Goal: Obtain resource: Download file/media

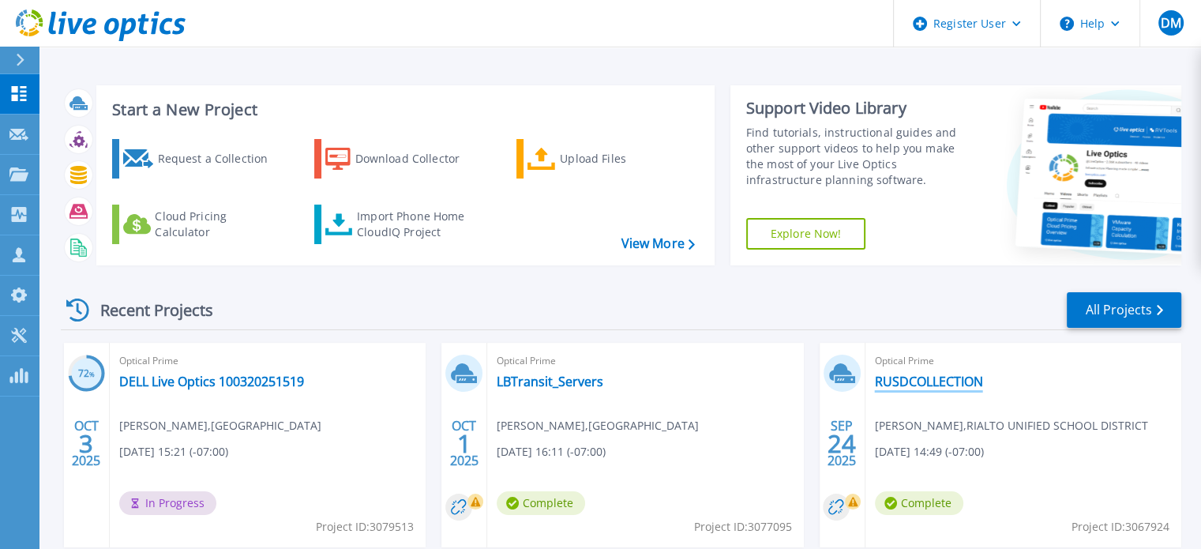
click at [969, 386] on link "RUSDCOLLECTION" at bounding box center [929, 381] width 108 height 16
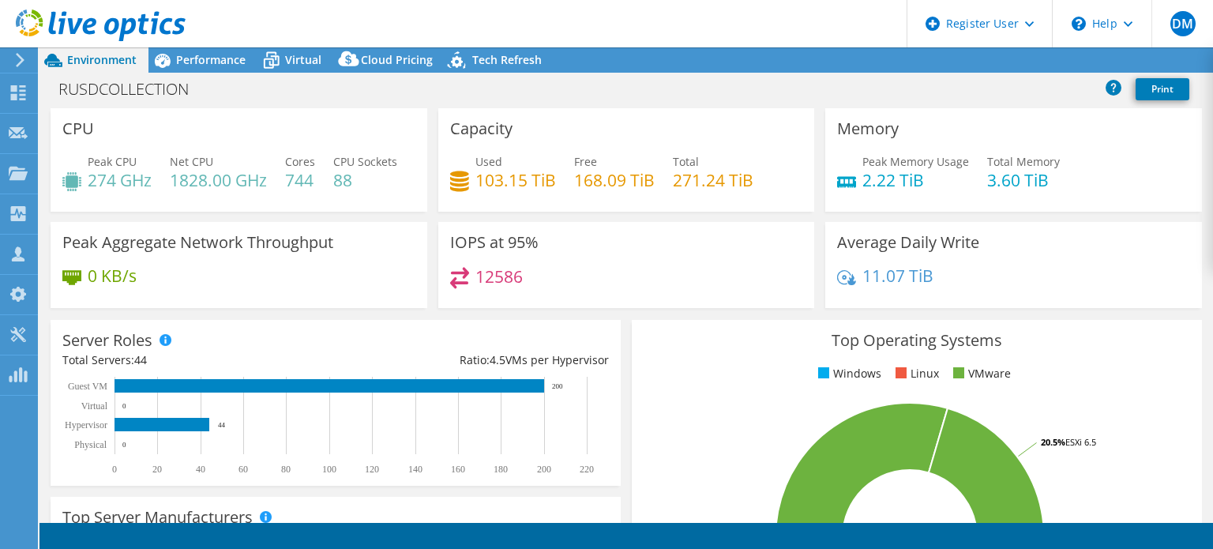
select select "USD"
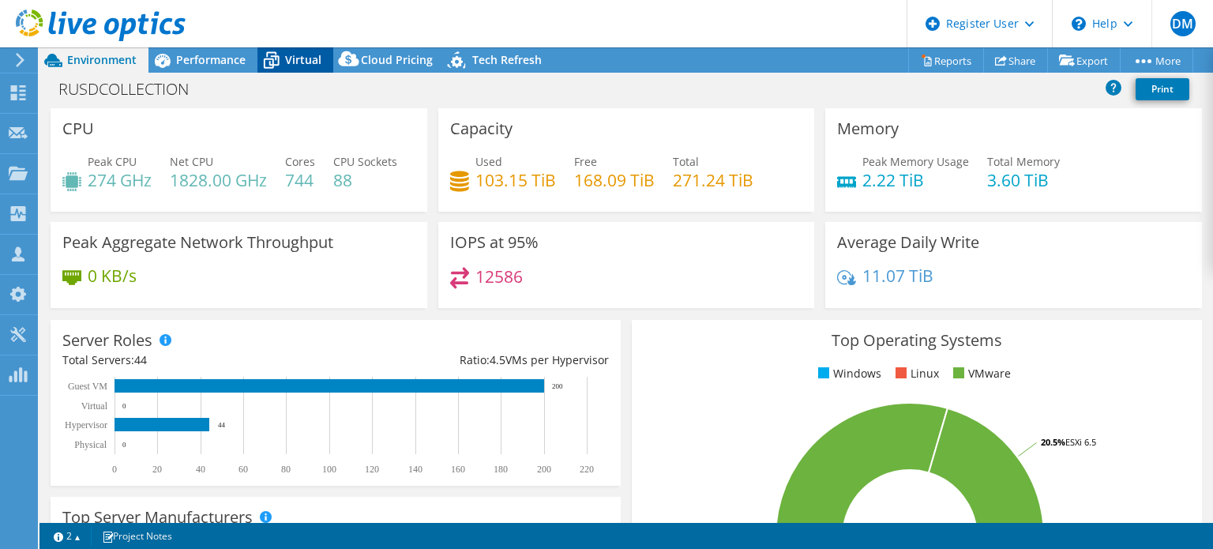
click at [303, 52] on span "Virtual" at bounding box center [303, 59] width 36 height 15
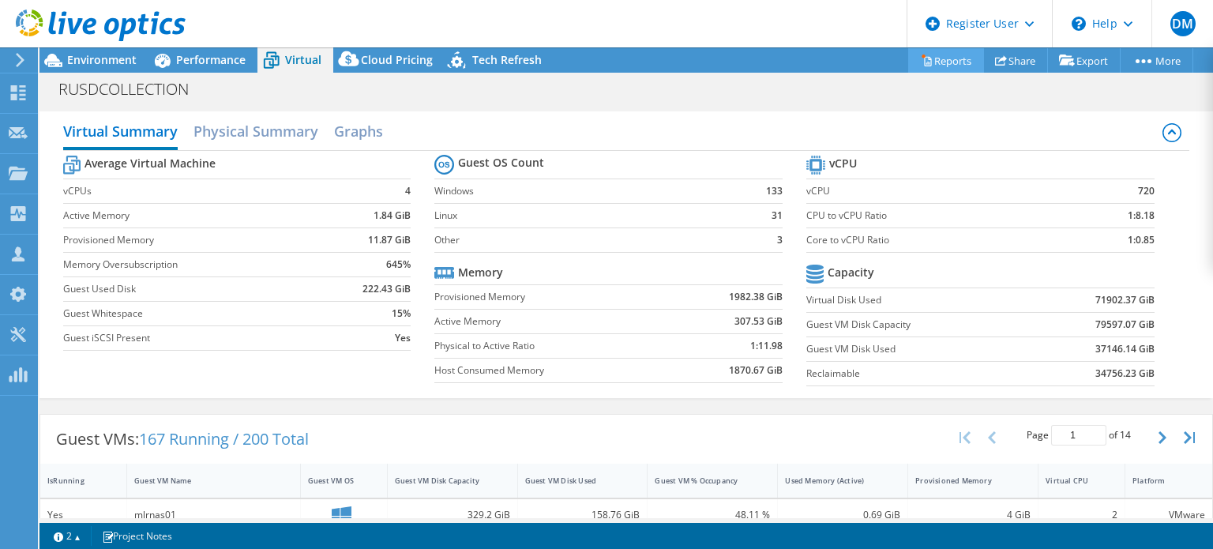
click at [948, 70] on link "Reports" at bounding box center [946, 60] width 76 height 24
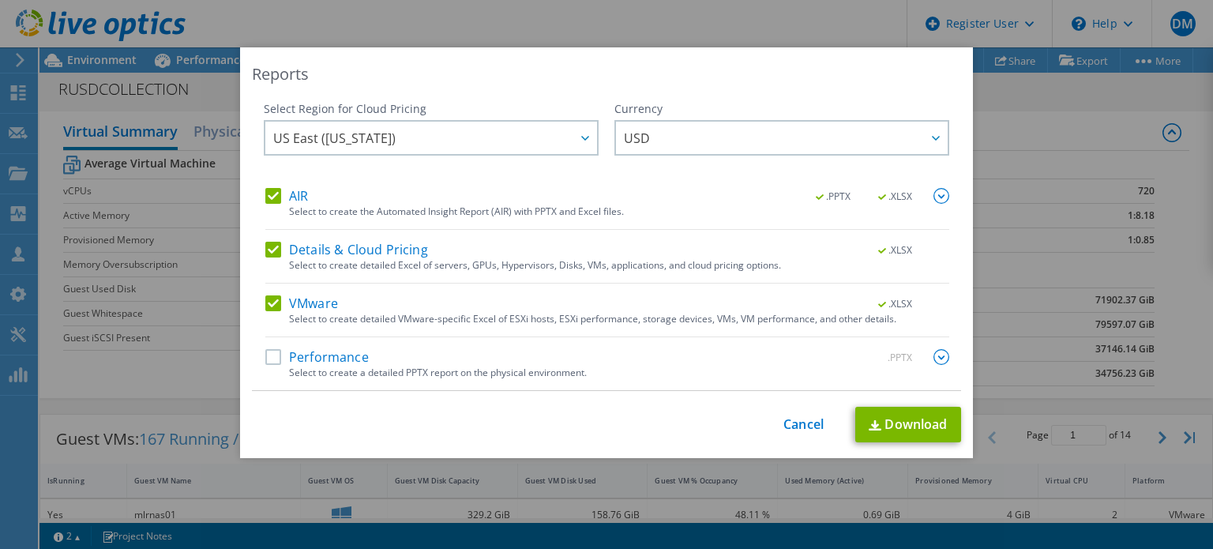
click at [281, 206] on div "AIR .PPTX .XLSX Select to create the Automated Insight Report (AIR) with PPTX a…" at bounding box center [607, 209] width 684 height 42
click at [265, 190] on label "AIR" at bounding box center [286, 196] width 43 height 16
click at [0, 0] on input "AIR" at bounding box center [0, 0] width 0 height 0
click at [272, 241] on div "AIR .PPTX .XLSX Select to create the Automated Insight Report (AIR) with PPTX a…" at bounding box center [607, 289] width 684 height 202
click at [272, 242] on label "Details & Cloud Pricing" at bounding box center [346, 250] width 163 height 16
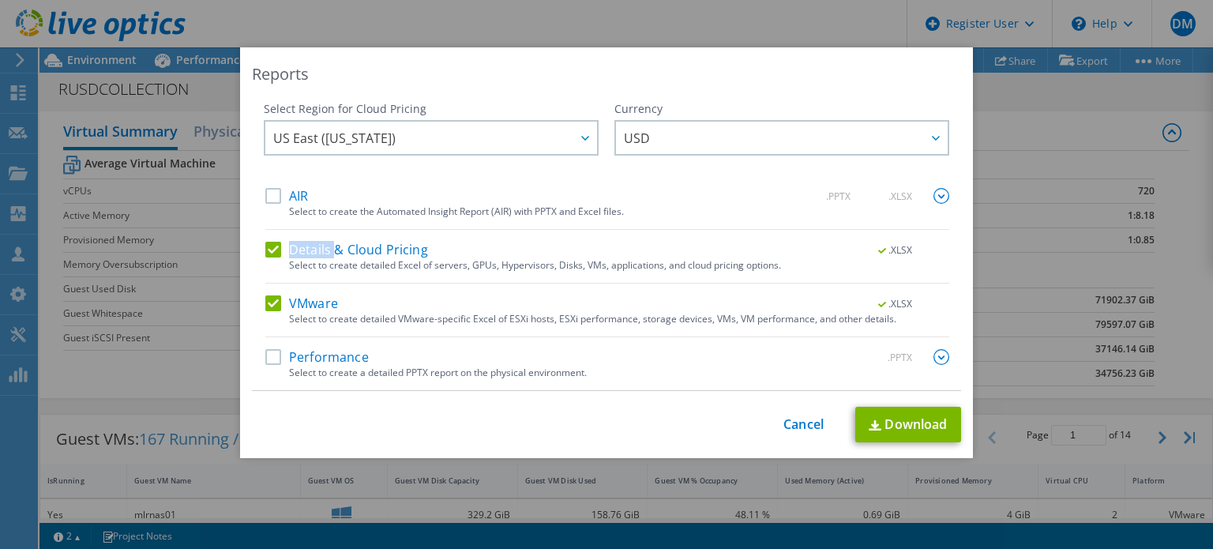
click at [0, 0] on input "Details & Cloud Pricing" at bounding box center [0, 0] width 0 height 0
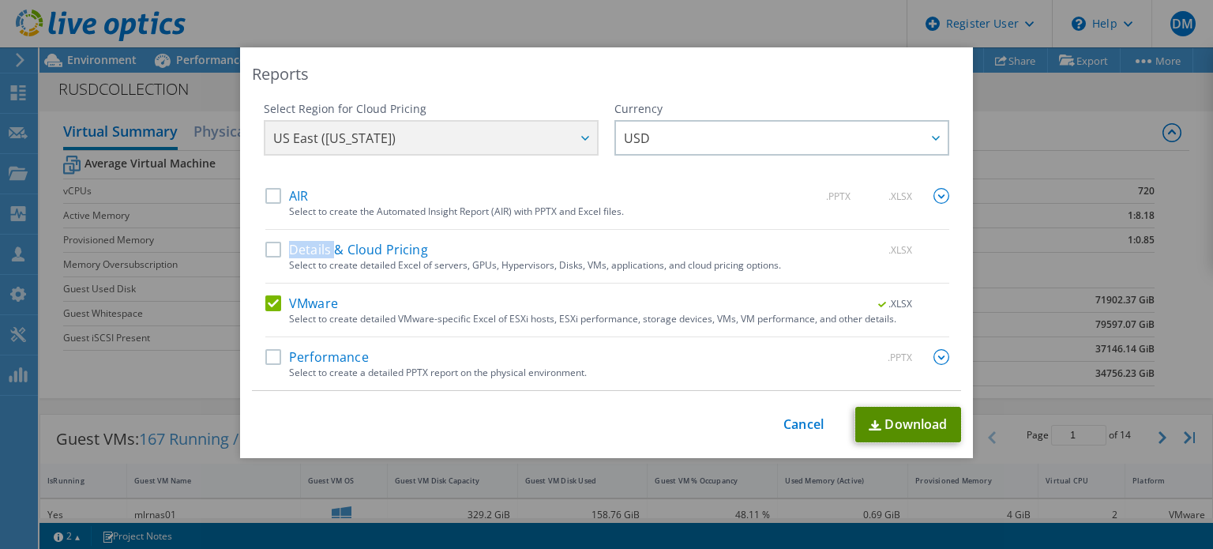
click at [938, 425] on link "Download" at bounding box center [908, 425] width 106 height 36
click at [796, 427] on link "Cancel" at bounding box center [803, 424] width 40 height 15
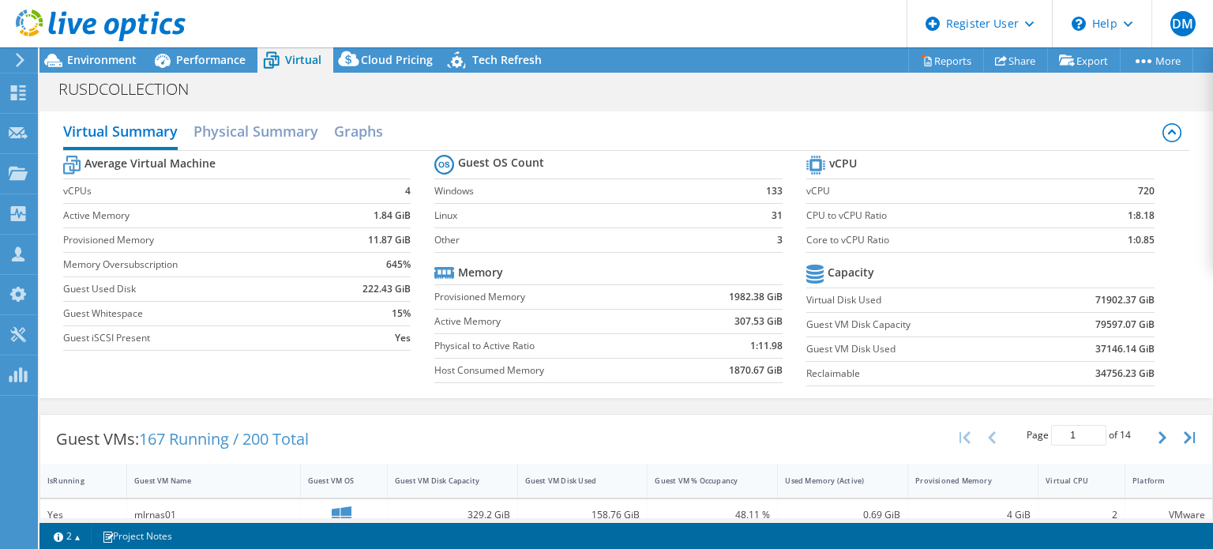
click at [987, 282] on tr "Capacity" at bounding box center [980, 275] width 348 height 28
drag, startPoint x: 1083, startPoint y: 347, endPoint x: 1096, endPoint y: 348, distance: 13.4
click at [1096, 348] on b "37146.14 GiB" at bounding box center [1124, 349] width 59 height 16
copy b "37"
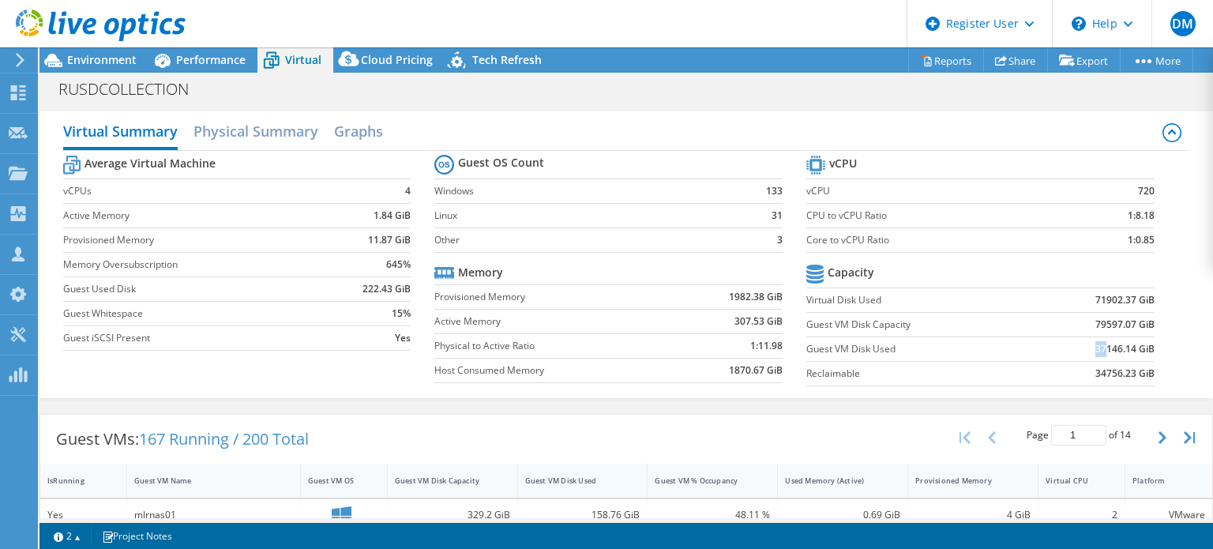
click at [568, 471] on div "Guest VM Disk Used" at bounding box center [573, 480] width 111 height 24
click at [568, 472] on div "Guest VM Disk Used" at bounding box center [573, 480] width 111 height 24
click at [628, 352] on td "Physical to Active Ratio" at bounding box center [553, 345] width 239 height 24
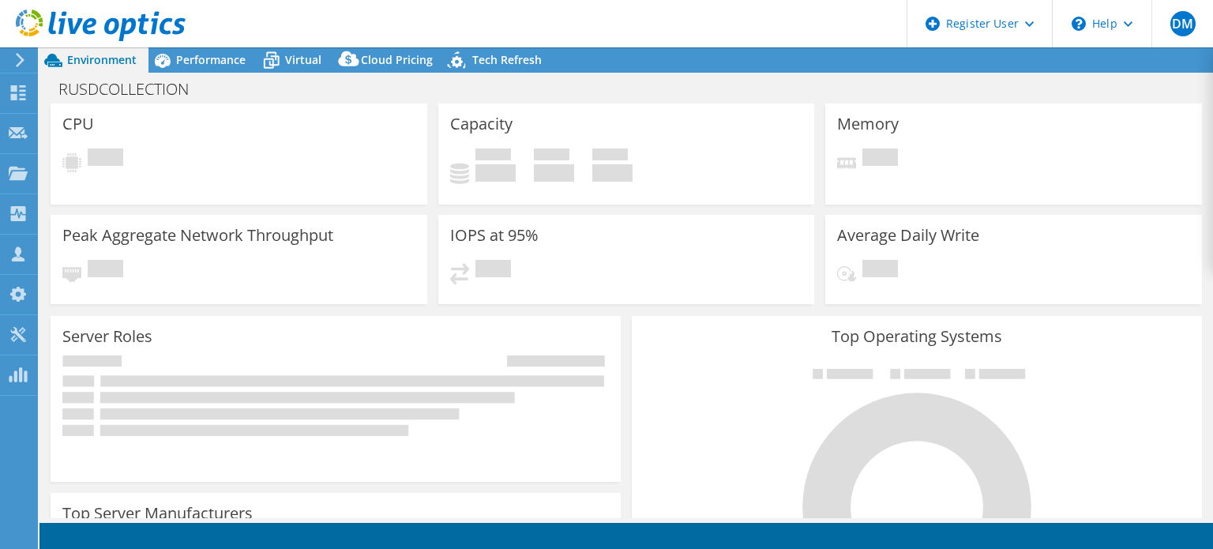
select select "USD"
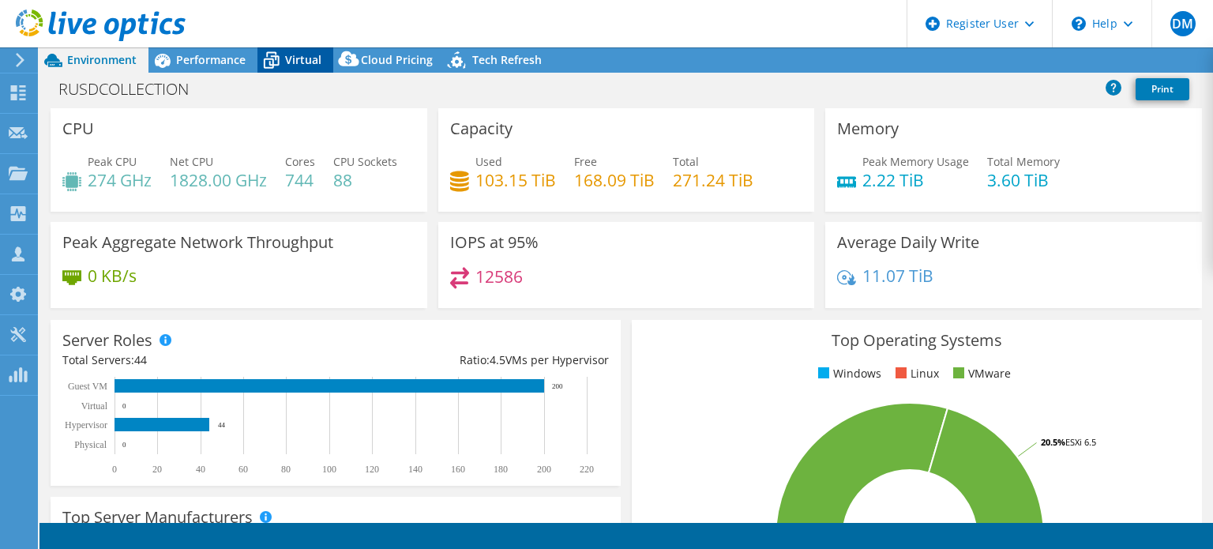
click at [294, 72] on div "Virtual" at bounding box center [295, 59] width 76 height 25
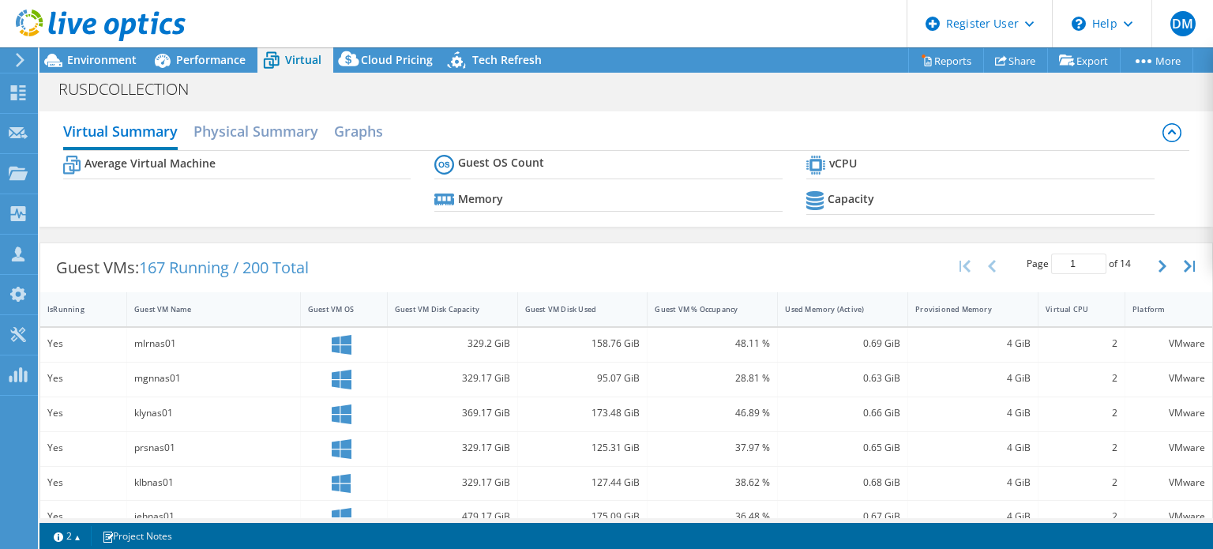
scroll to position [237, 0]
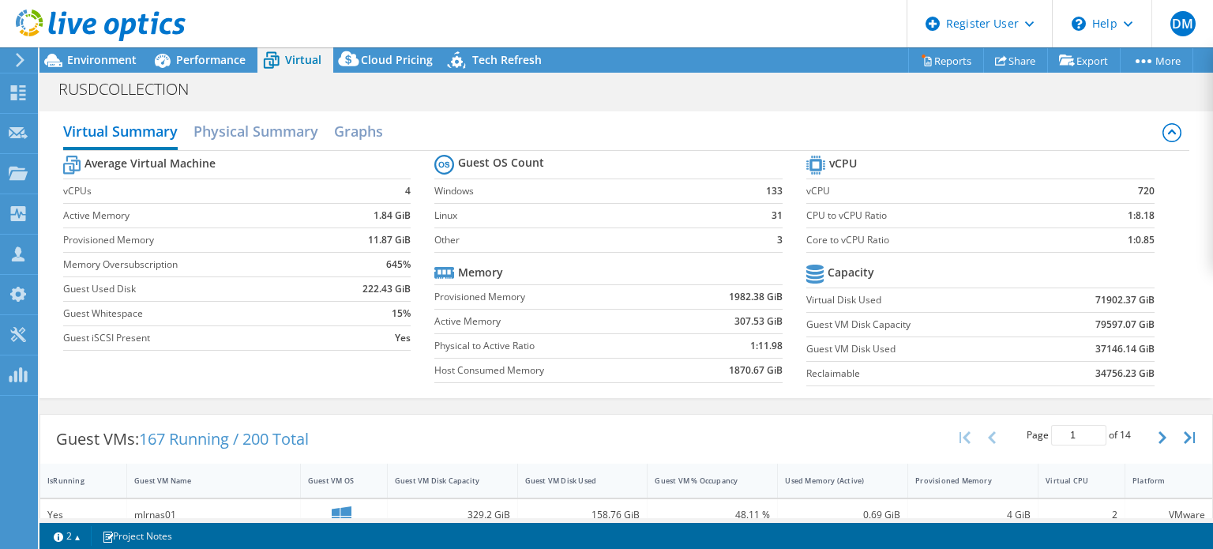
click at [538, 305] on td "Provisioned Memory" at bounding box center [553, 296] width 239 height 24
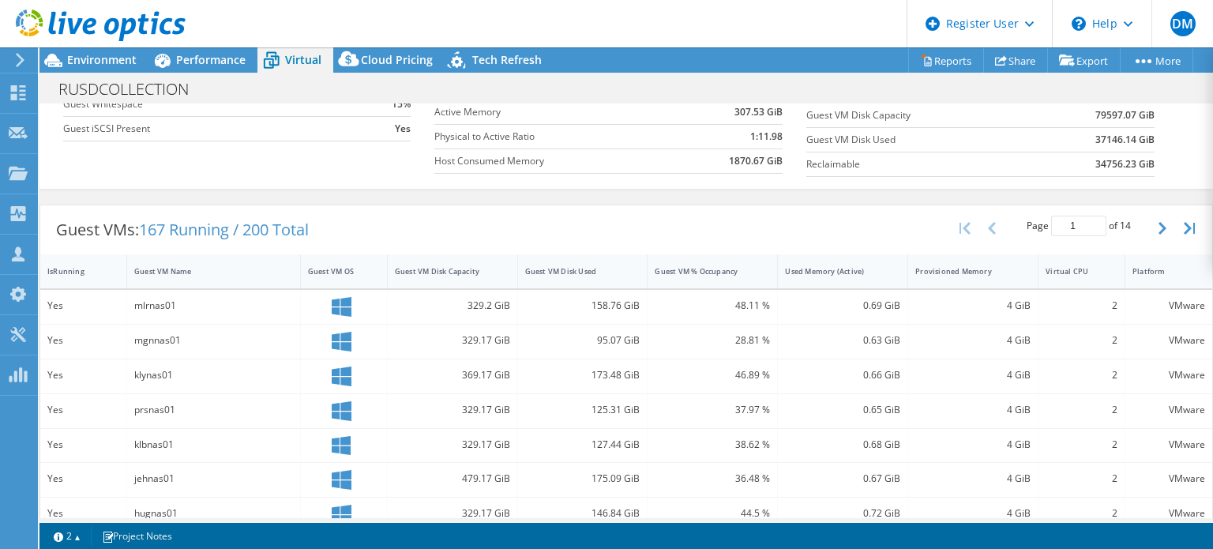
scroll to position [316, 0]
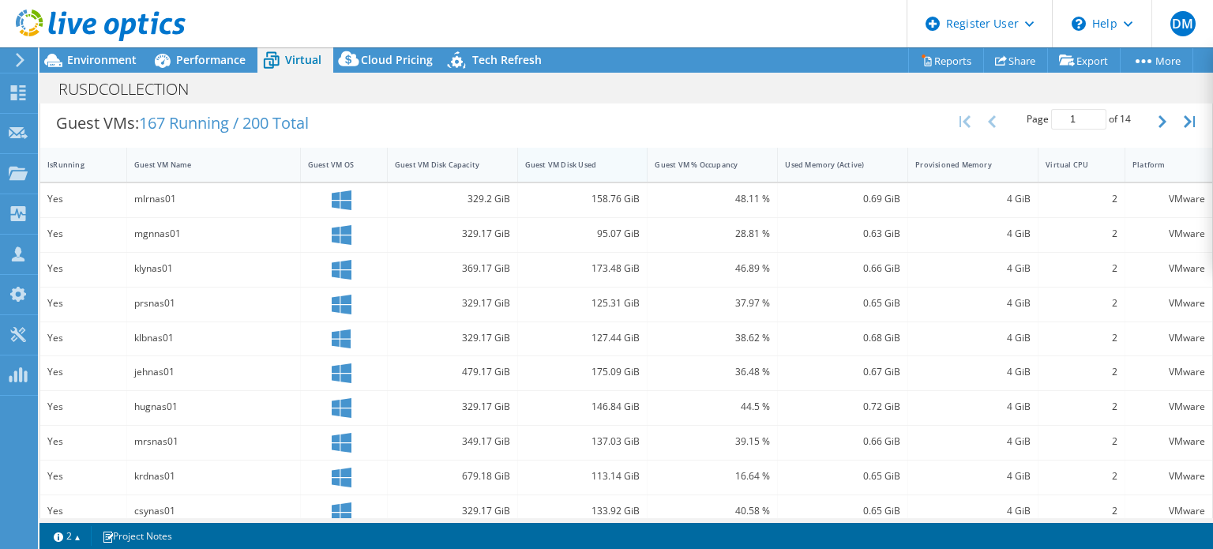
click at [566, 159] on div "Guest VM Disk Used" at bounding box center [573, 164] width 96 height 10
click at [565, 159] on div "Guest VM Disk Used" at bounding box center [573, 164] width 96 height 10
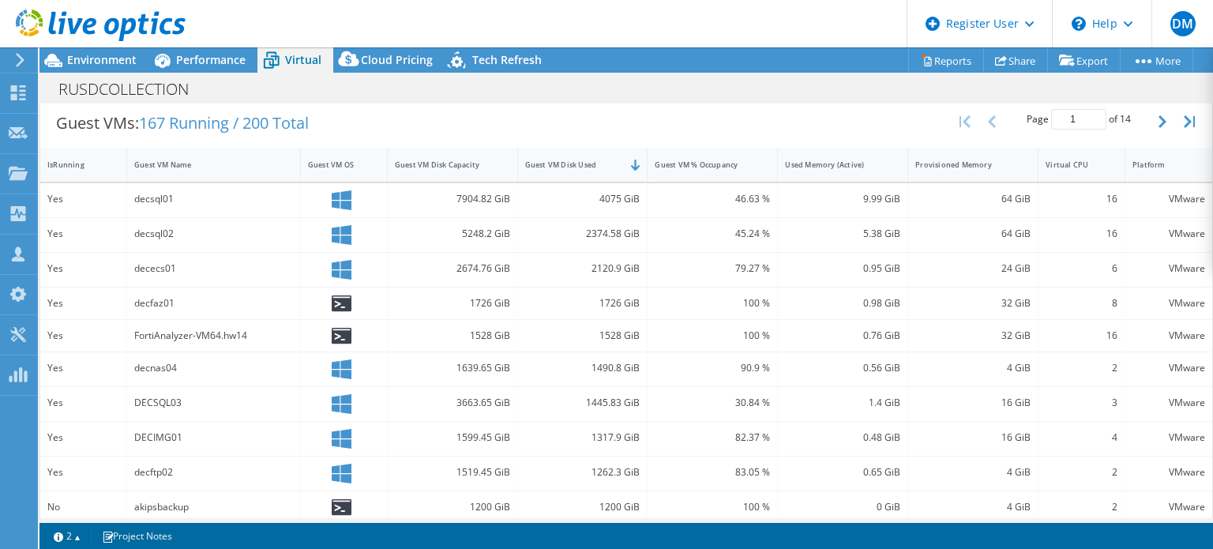
click at [144, 301] on div "decfaz01" at bounding box center [213, 302] width 159 height 17
copy div "decfaz01"
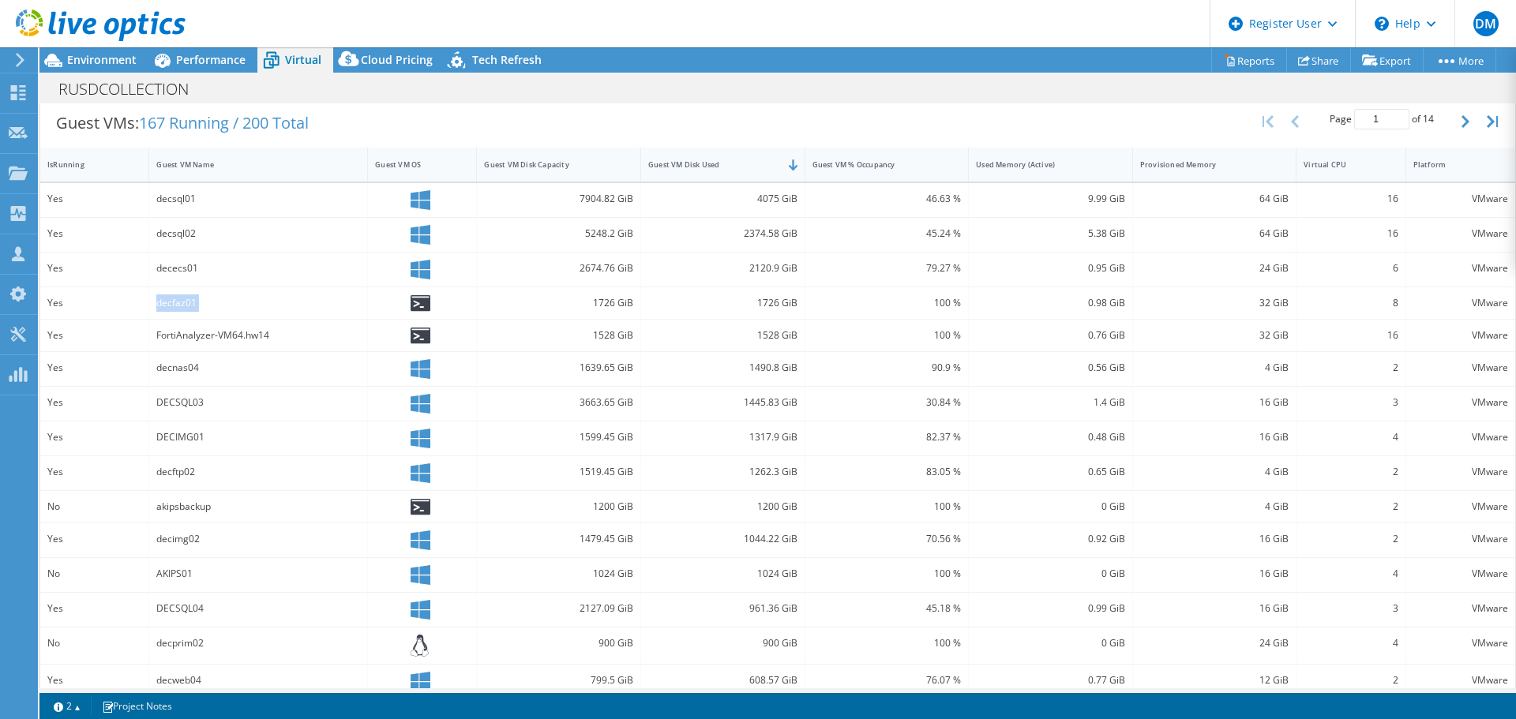
scroll to position [272, 0]
